Goal: Find specific page/section: Find specific page/section

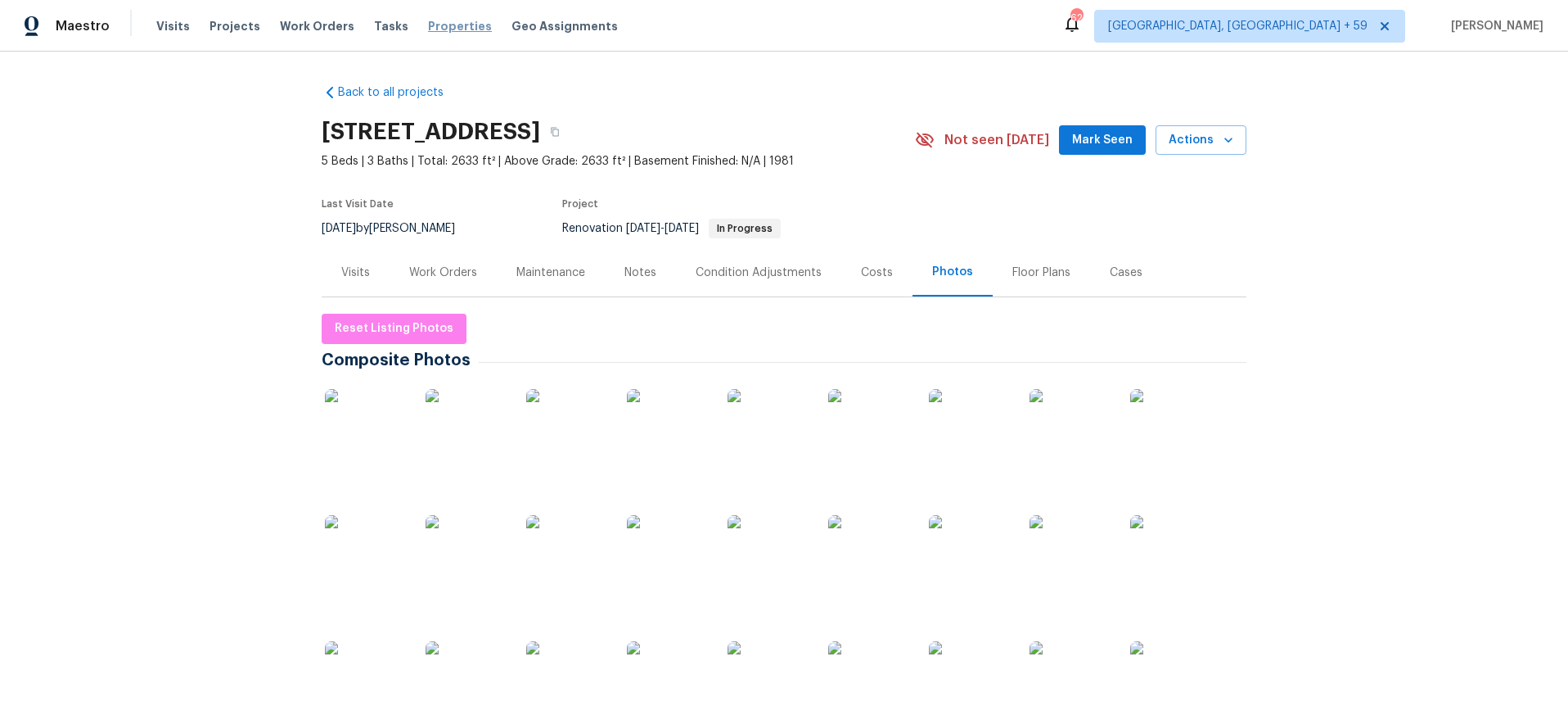
click at [428, 25] on span "Properties" at bounding box center [460, 26] width 64 height 16
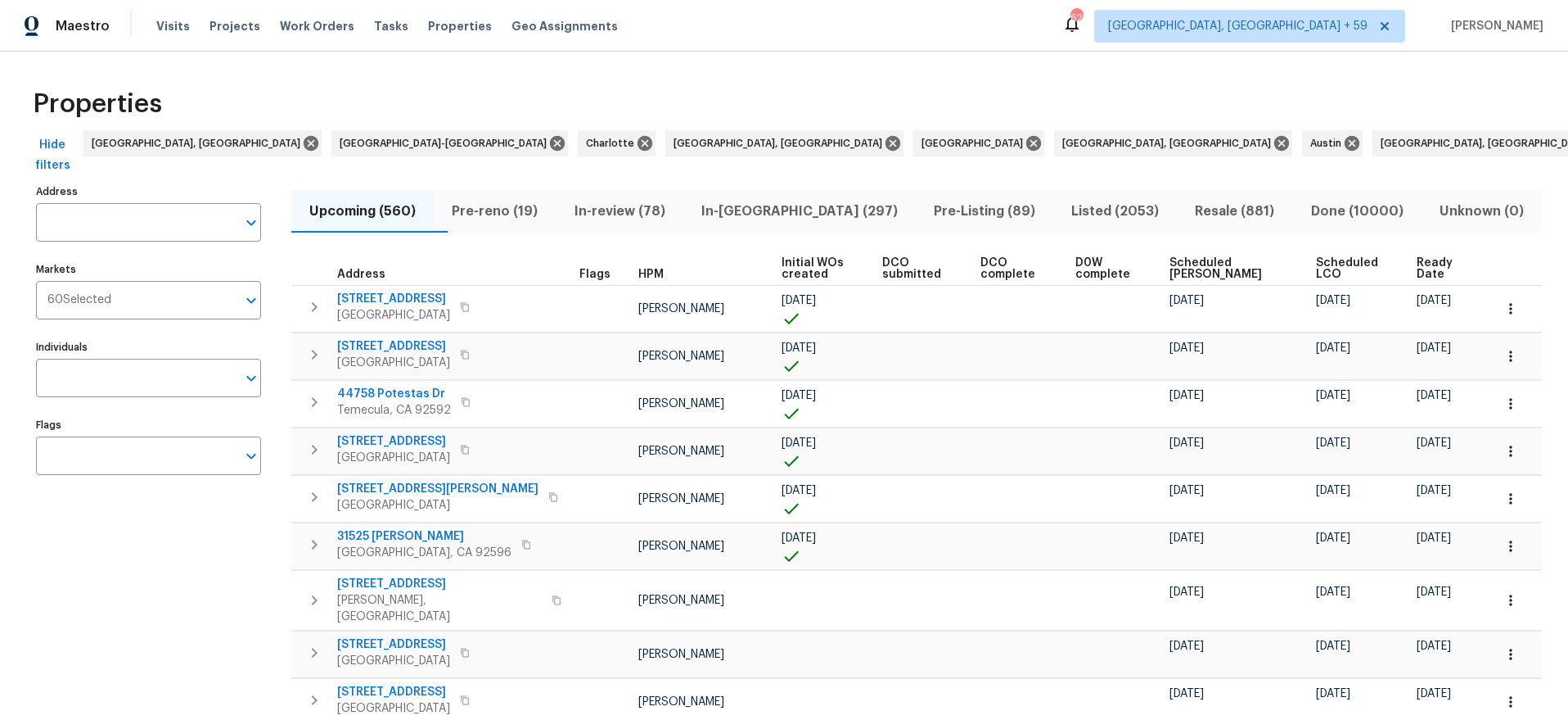
click at [1342, 215] on span "Done (10000)" at bounding box center [1357, 211] width 109 height 23
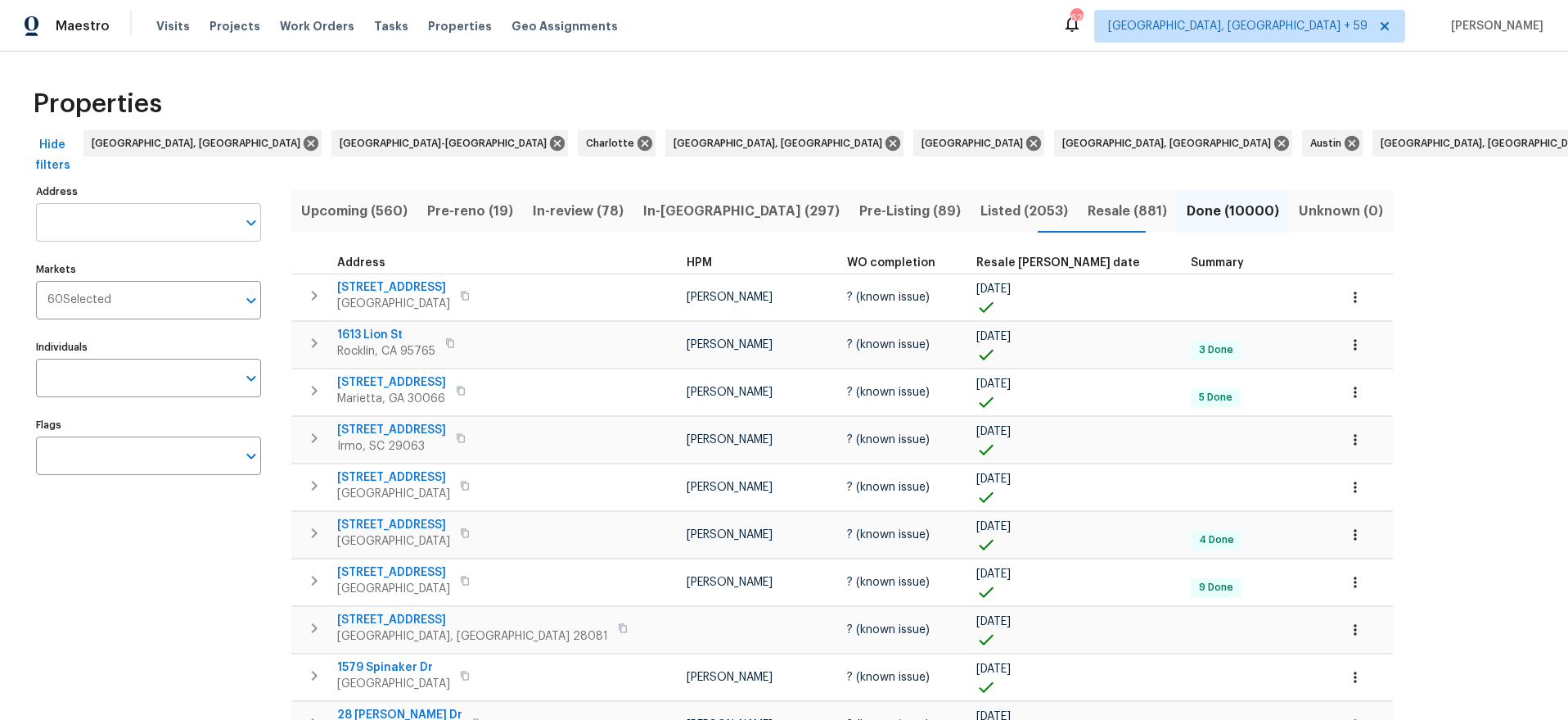
click at [104, 230] on input "Address" at bounding box center [136, 222] width 200 height 39
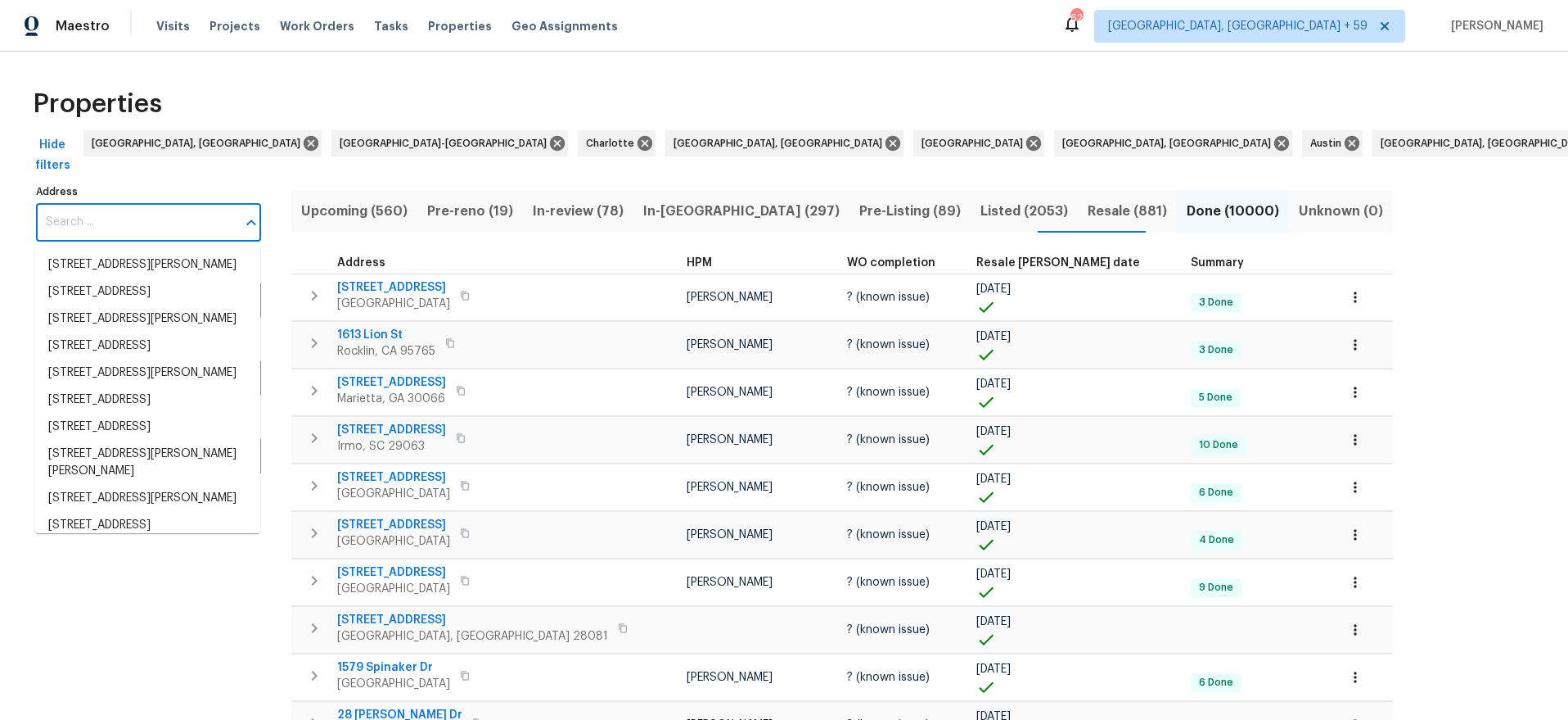
paste input "[STREET_ADDRESS]"
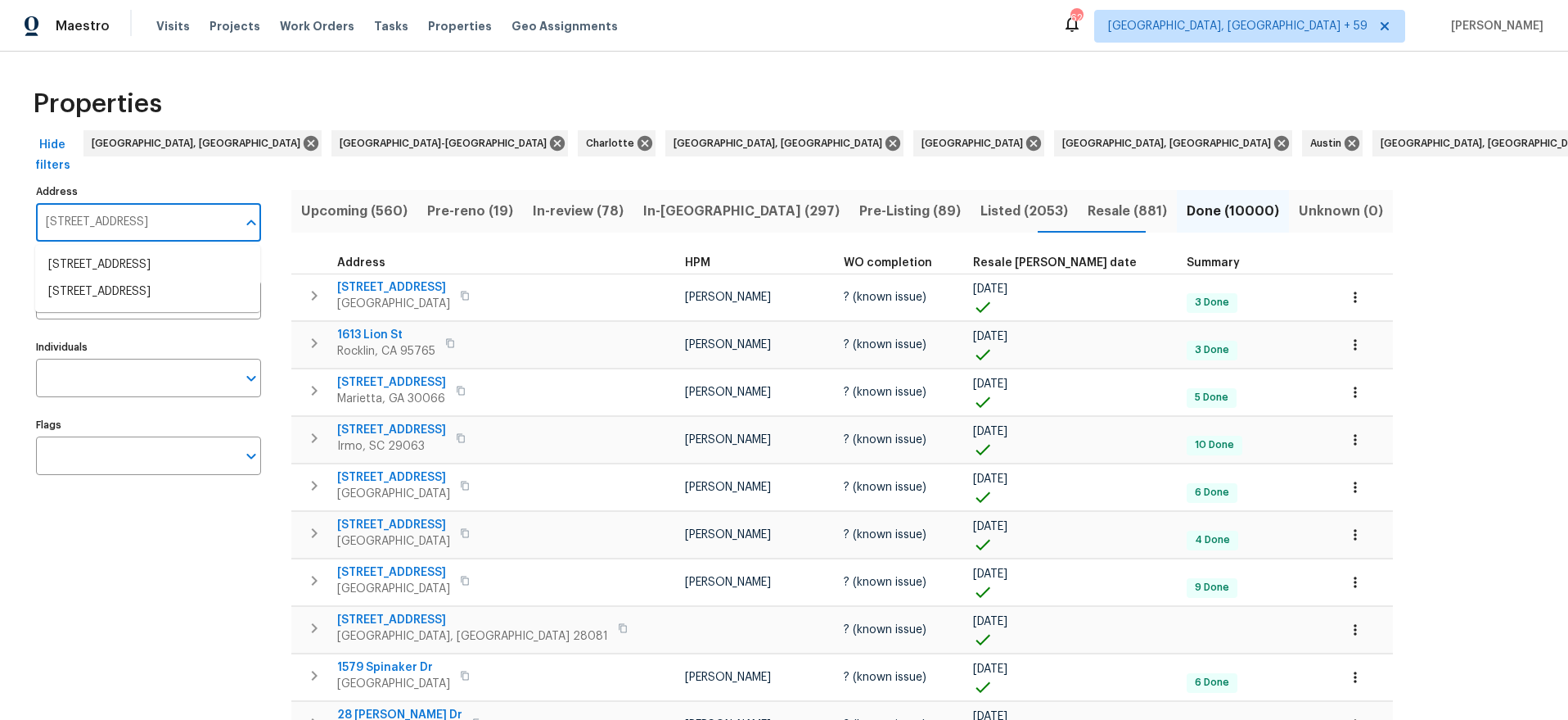
type input "[STREET_ADDRESS]"
click at [149, 263] on li "[STREET_ADDRESS]" at bounding box center [147, 265] width 225 height 27
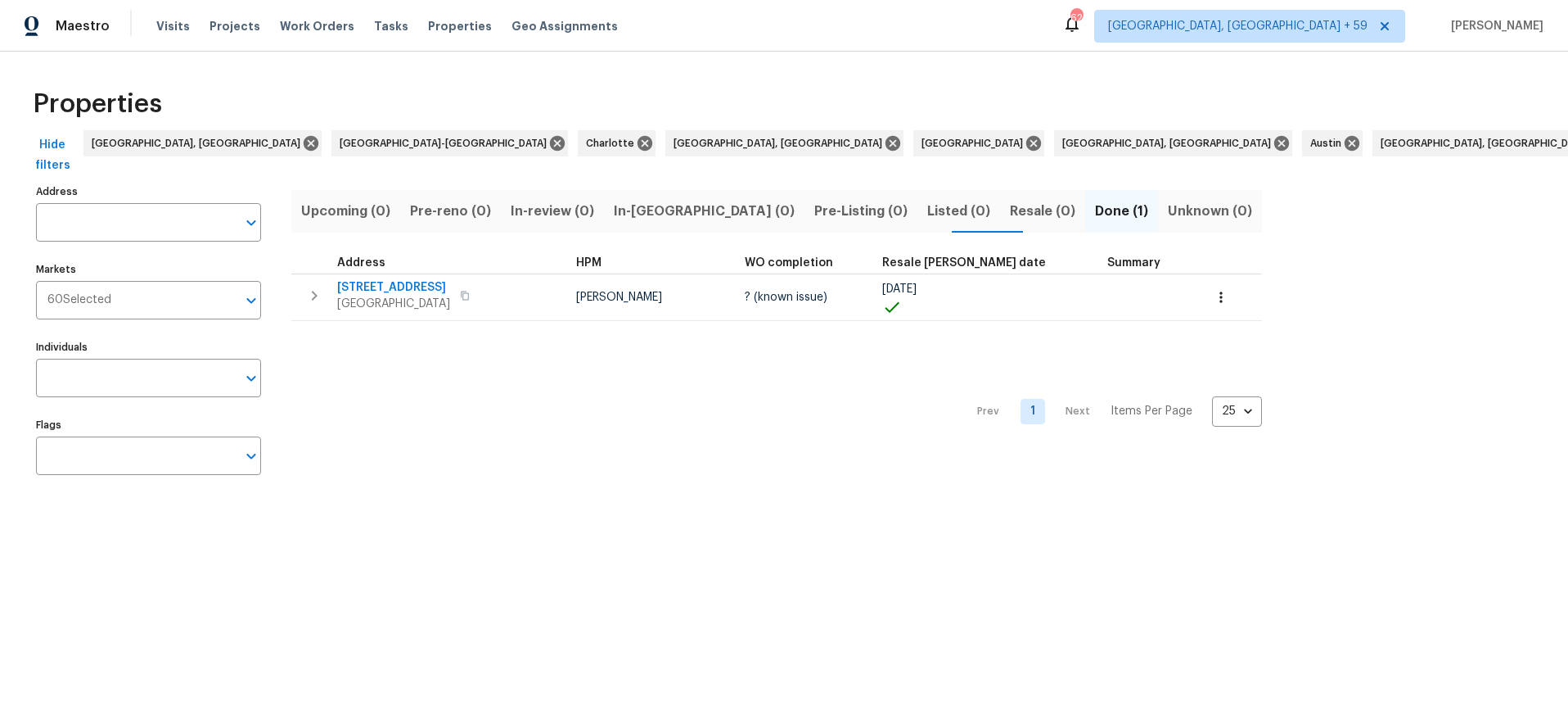
type input "[STREET_ADDRESS]"
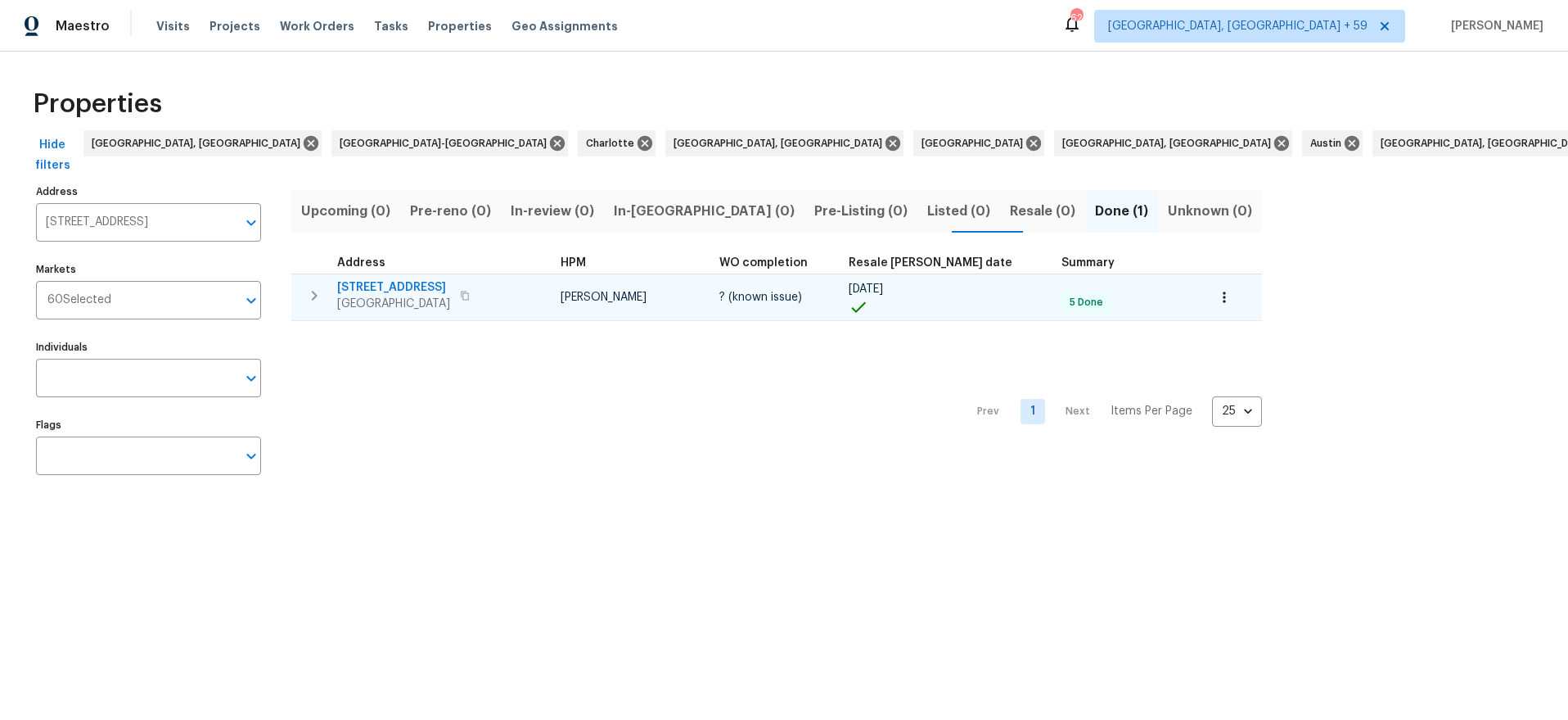
click at [451, 284] on span "[STREET_ADDRESS]" at bounding box center [394, 287] width 113 height 16
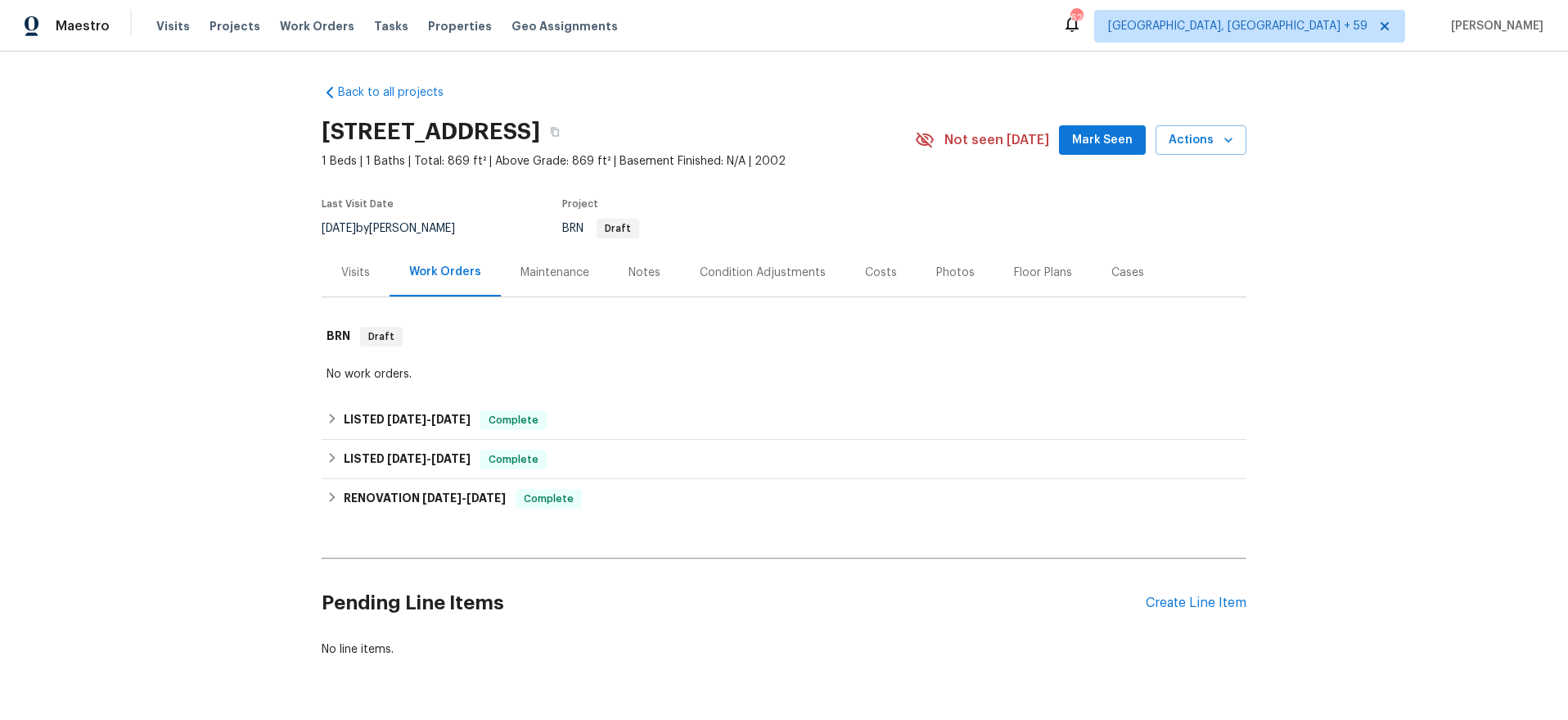
click at [865, 271] on div "Costs" at bounding box center [881, 272] width 32 height 16
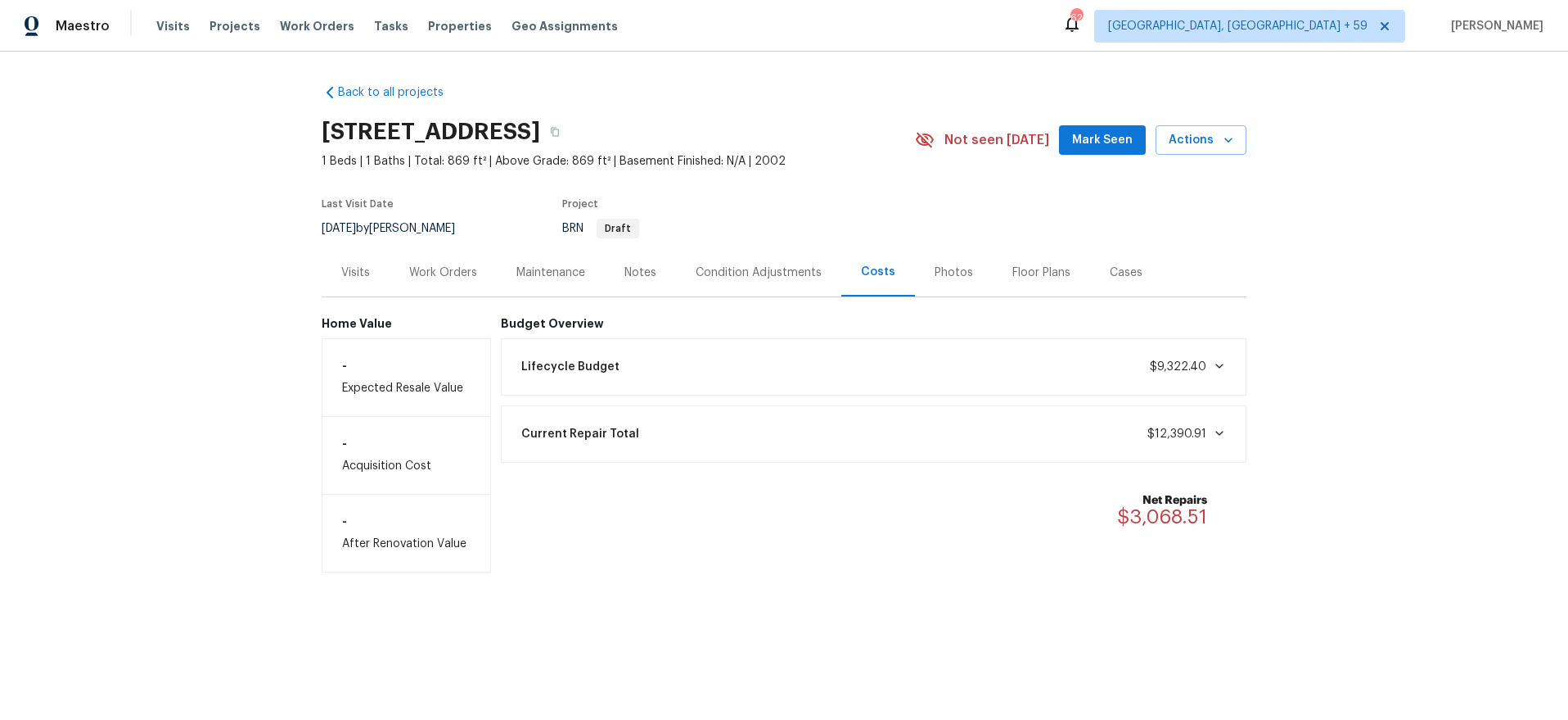
click at [597, 359] on span "Lifecycle Budget" at bounding box center [571, 367] width 98 height 16
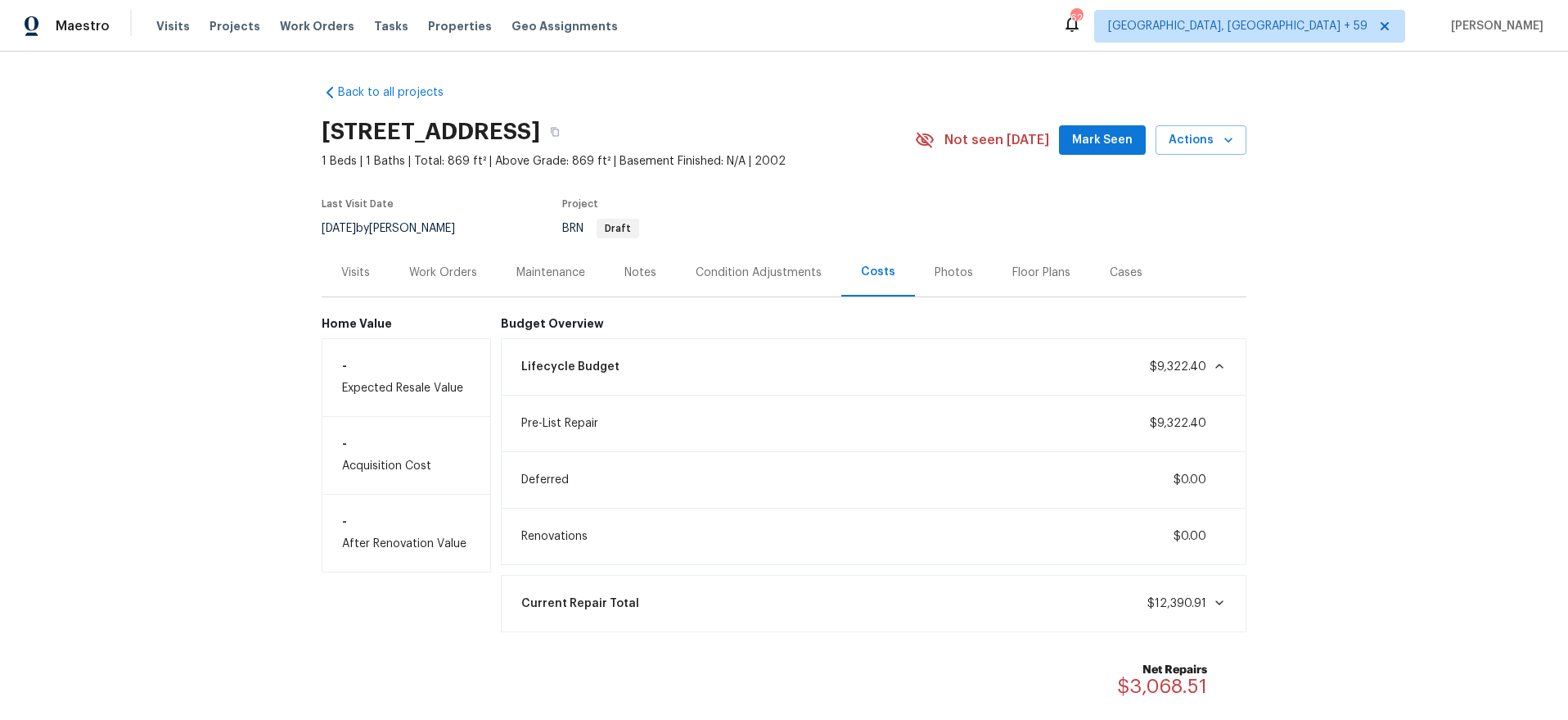
click at [446, 274] on div "Work Orders" at bounding box center [443, 272] width 68 height 16
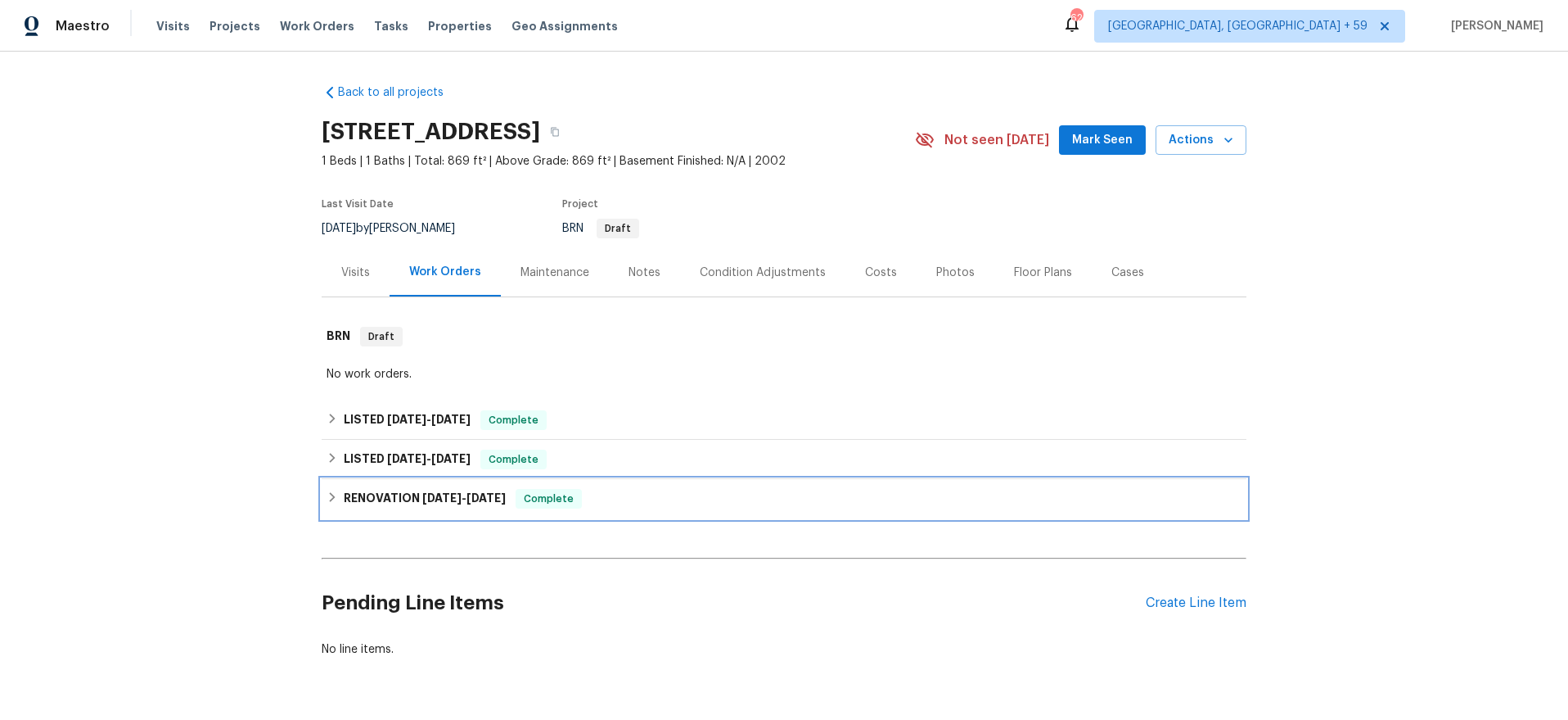
click at [349, 492] on h6 "RENOVATION 7/8/24 - 7/17/24" at bounding box center [425, 498] width 162 height 20
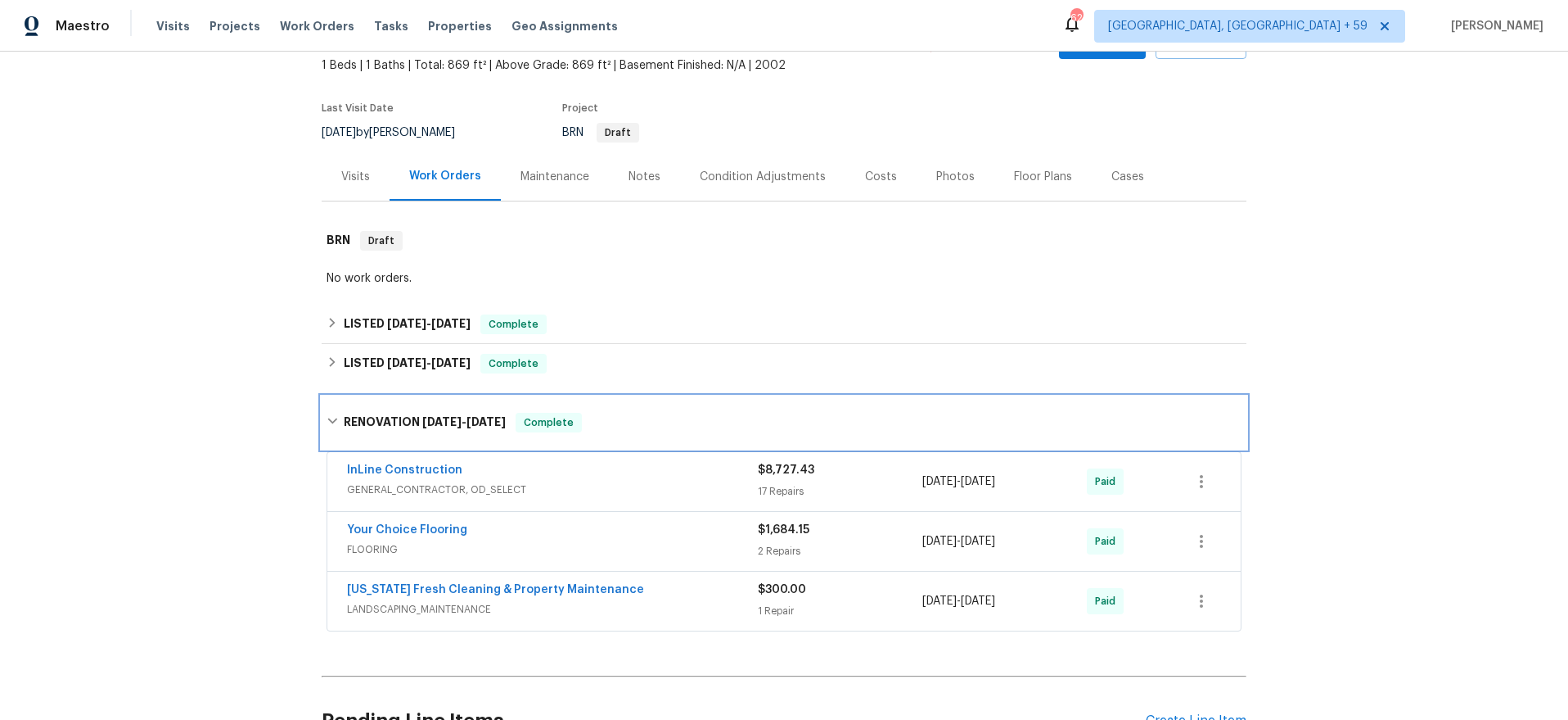
scroll to position [107, 0]
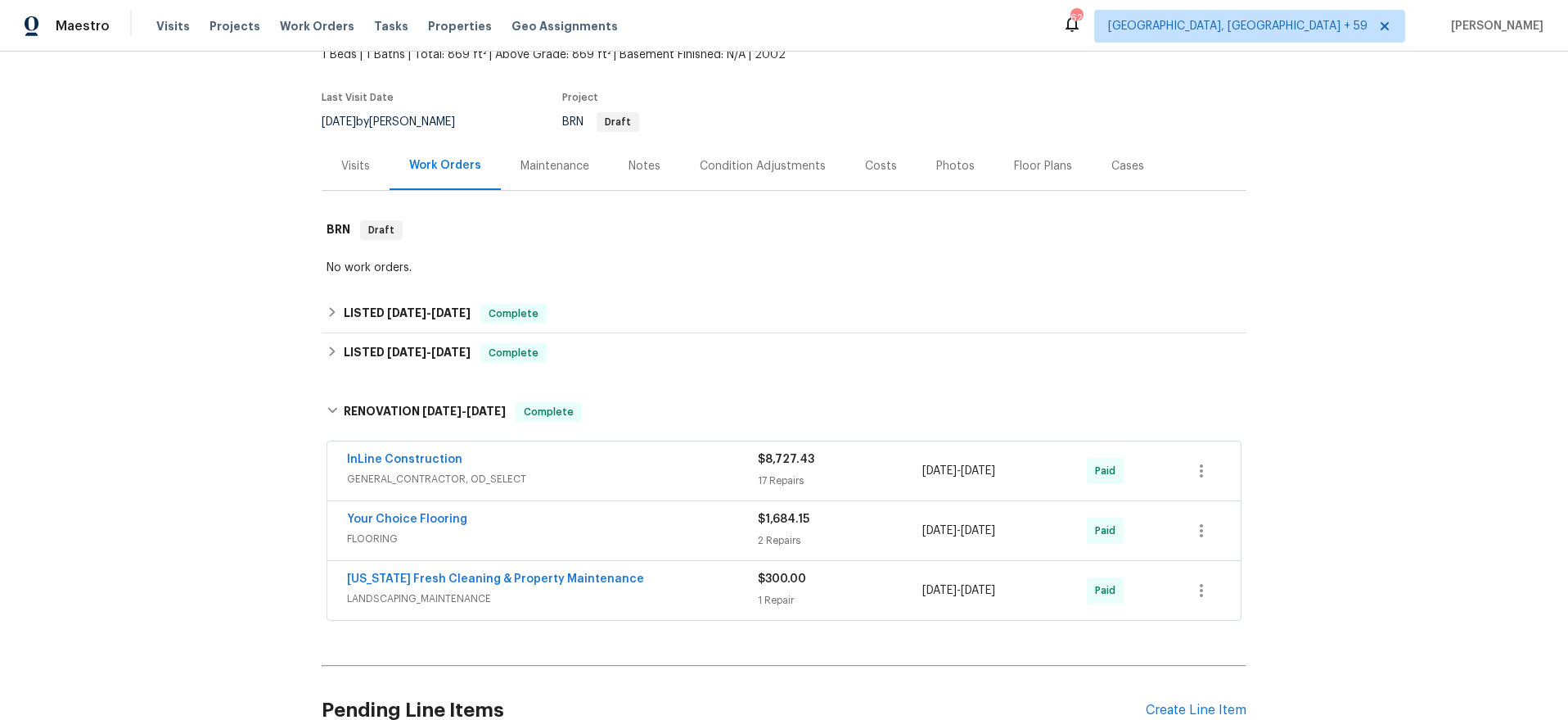
click at [568, 470] on div "InLine Construction" at bounding box center [552, 460] width 411 height 20
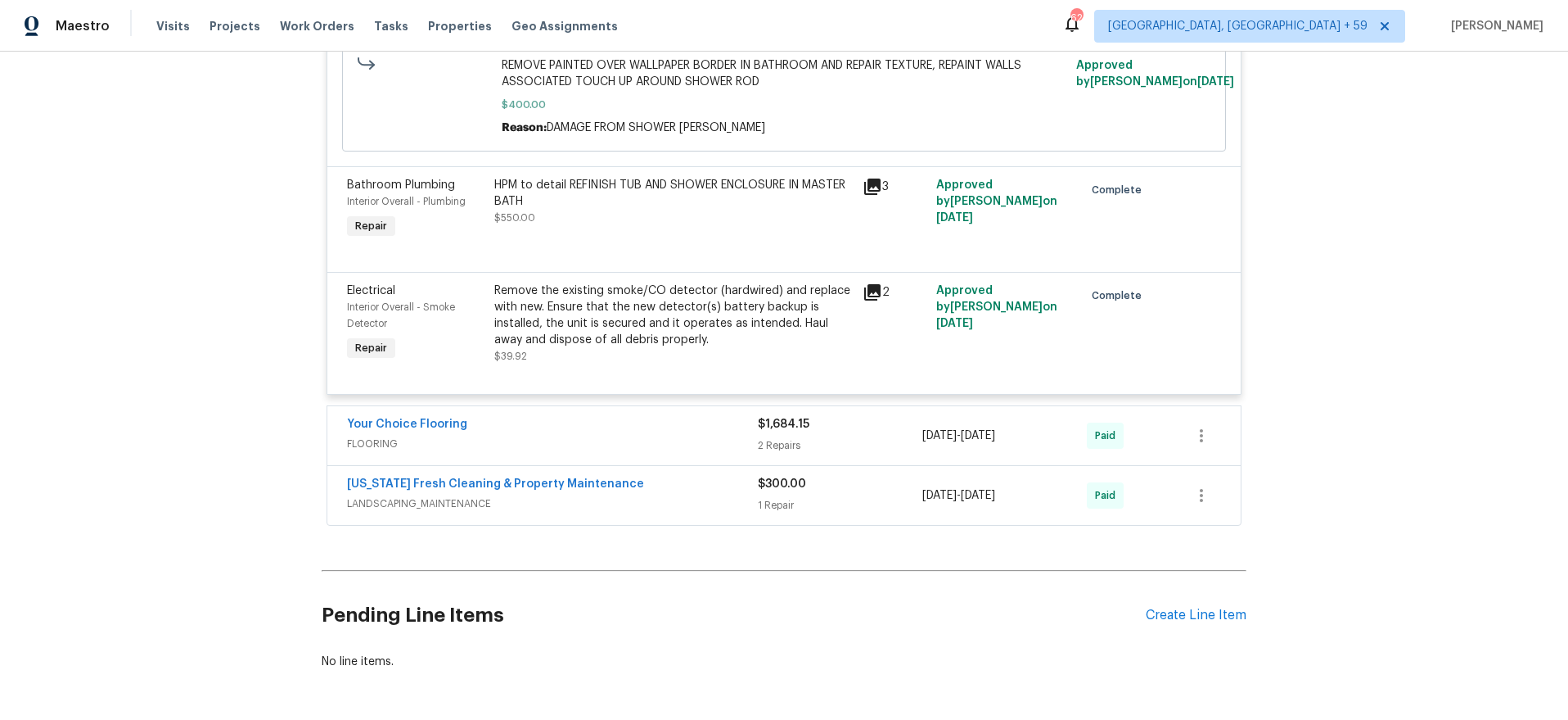
scroll to position [2788, 0]
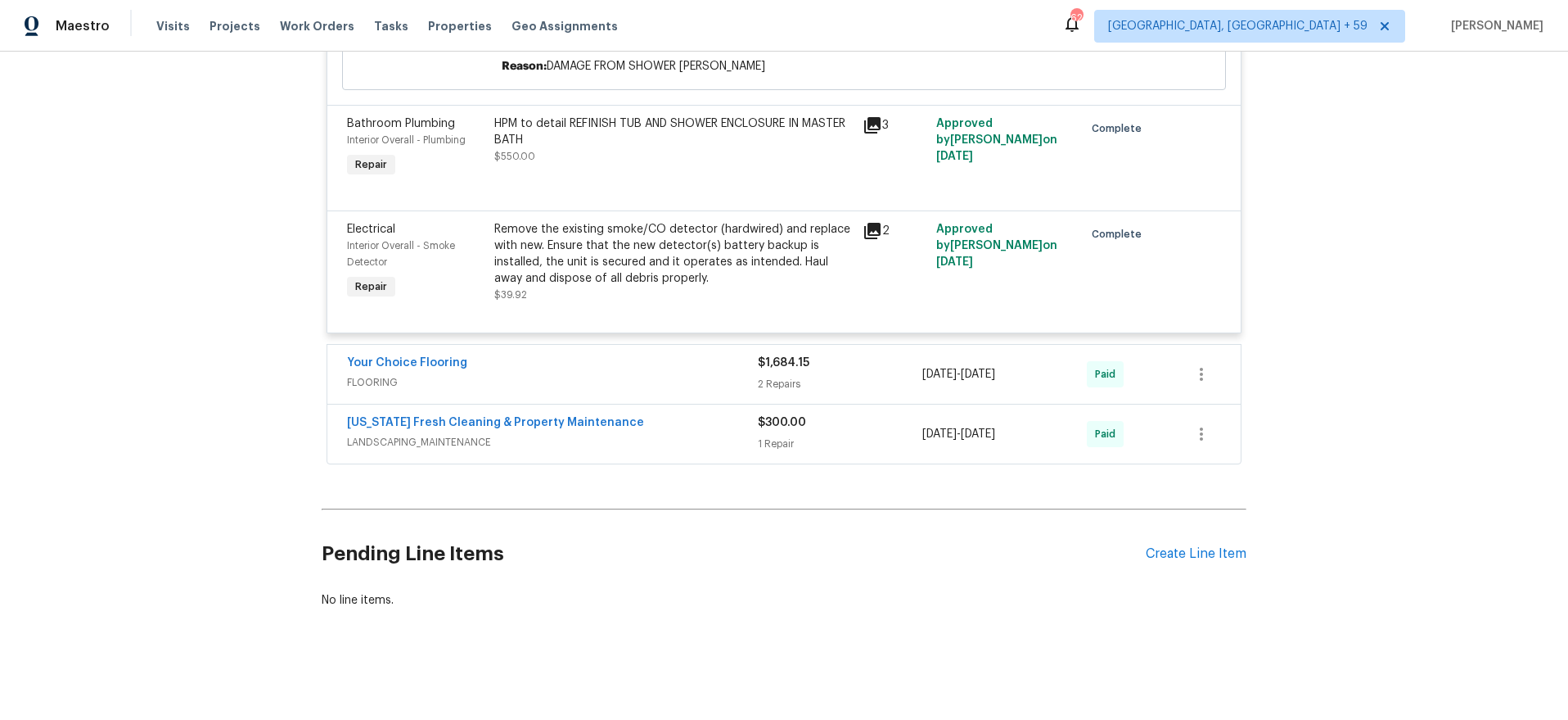
click at [648, 376] on span "FLOORING" at bounding box center [552, 382] width 411 height 16
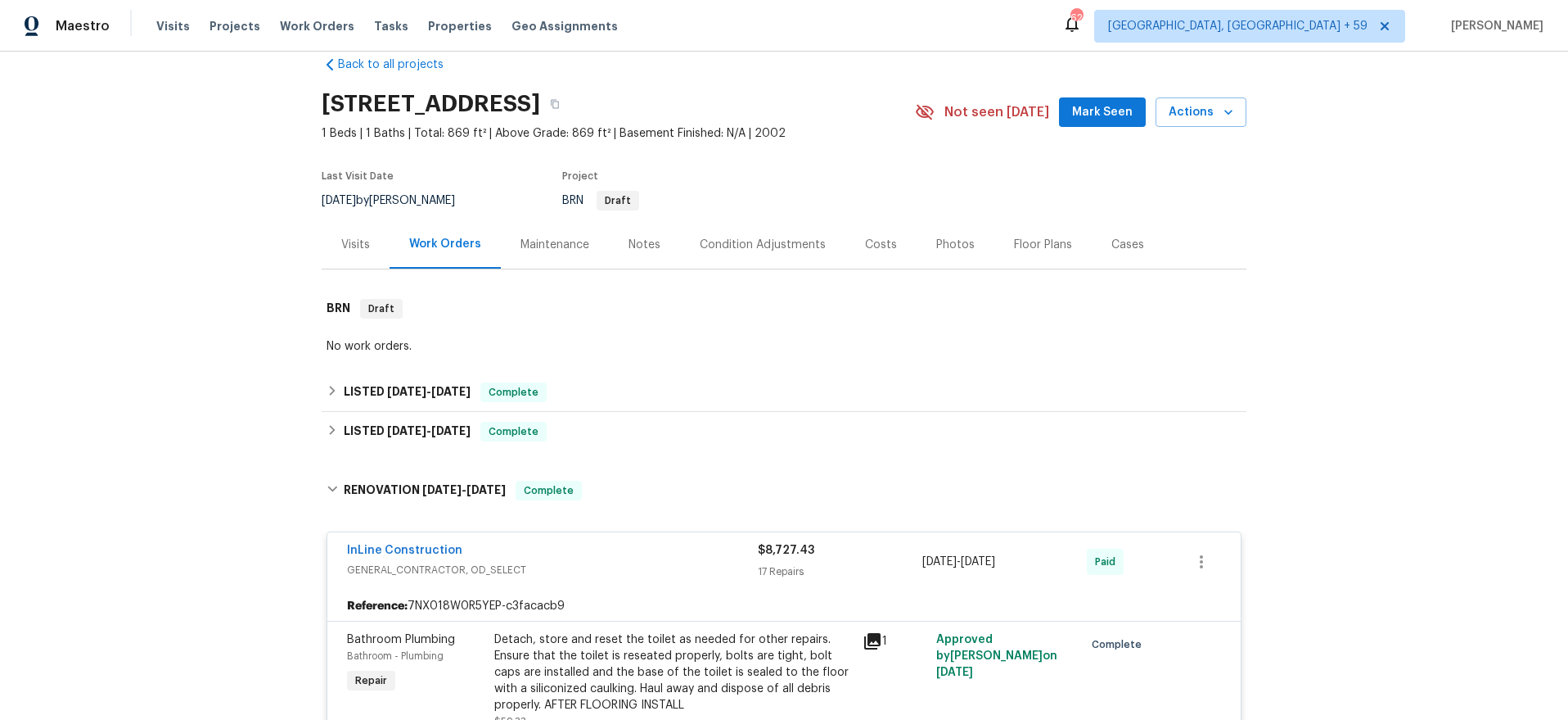
scroll to position [26, 0]
